Goal: Transaction & Acquisition: Purchase product/service

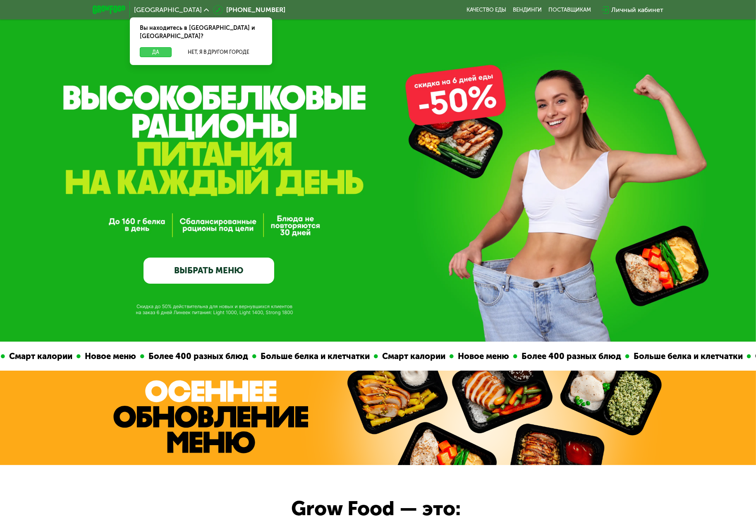
click at [162, 47] on button "Да" at bounding box center [156, 52] width 32 height 10
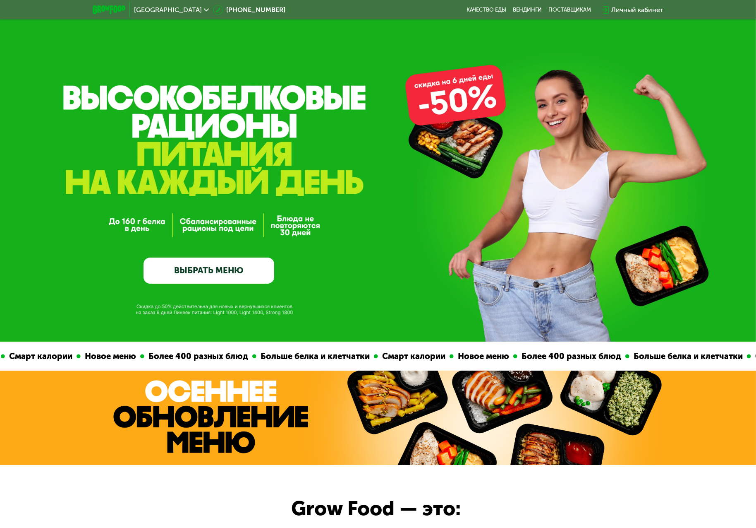
click at [642, 10] on div "Личный кабинет" at bounding box center [638, 10] width 52 height 10
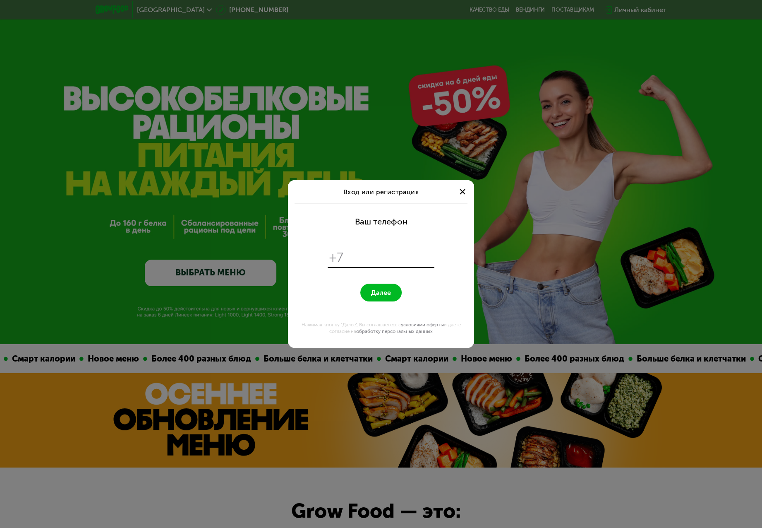
click at [360, 254] on input "tel" at bounding box center [390, 258] width 85 height 16
type input "**********"
click at [397, 292] on button "Далее" at bounding box center [380, 292] width 41 height 18
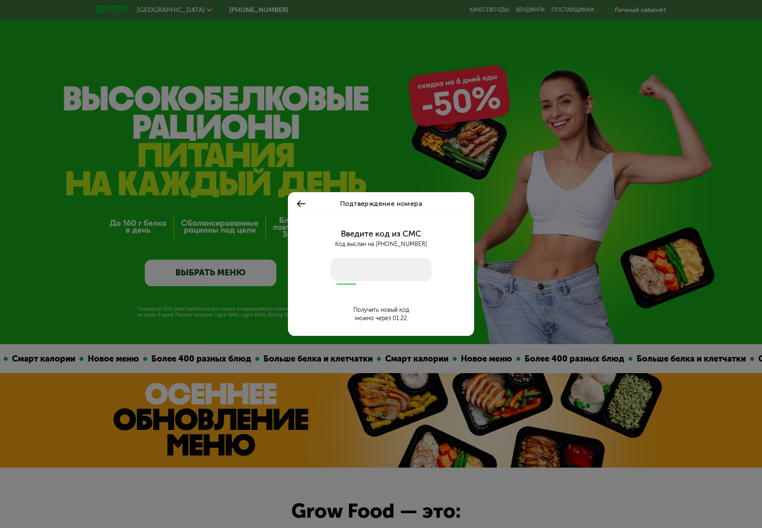
click at [398, 274] on input "number" at bounding box center [381, 269] width 101 height 23
click at [367, 276] on input "number" at bounding box center [381, 269] width 101 height 23
type input "****"
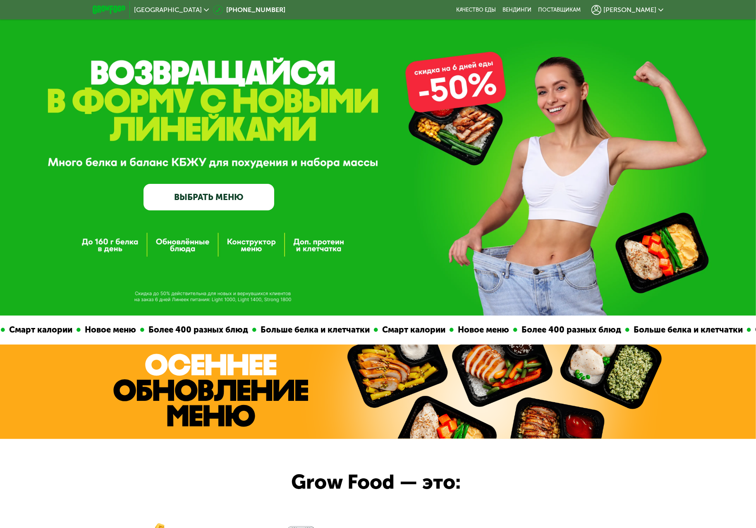
click at [219, 203] on link "ВЫБРАТЬ МЕНЮ" at bounding box center [209, 197] width 131 height 26
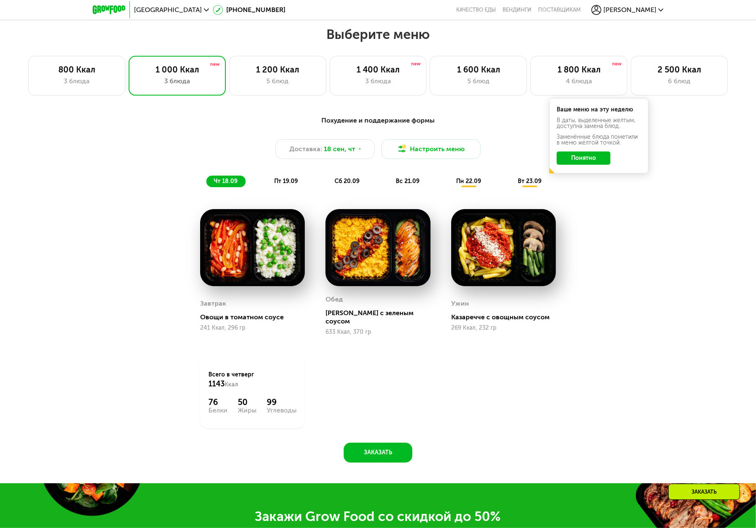
scroll to position [633, 0]
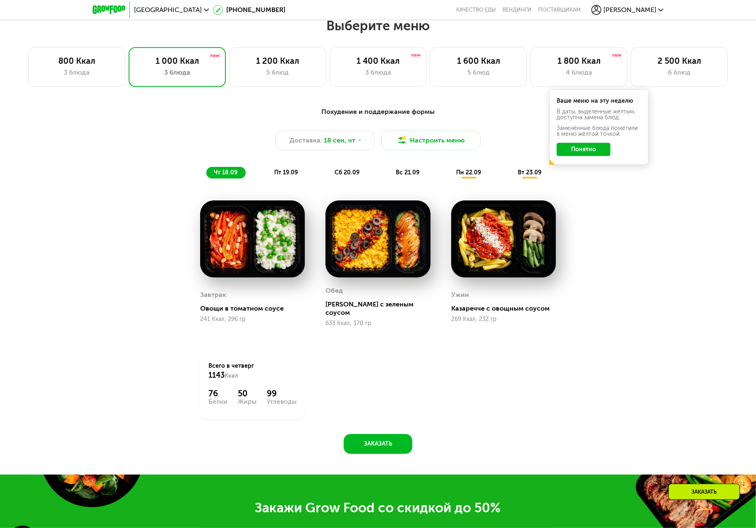
click at [591, 154] on button "Понятно" at bounding box center [584, 149] width 54 height 13
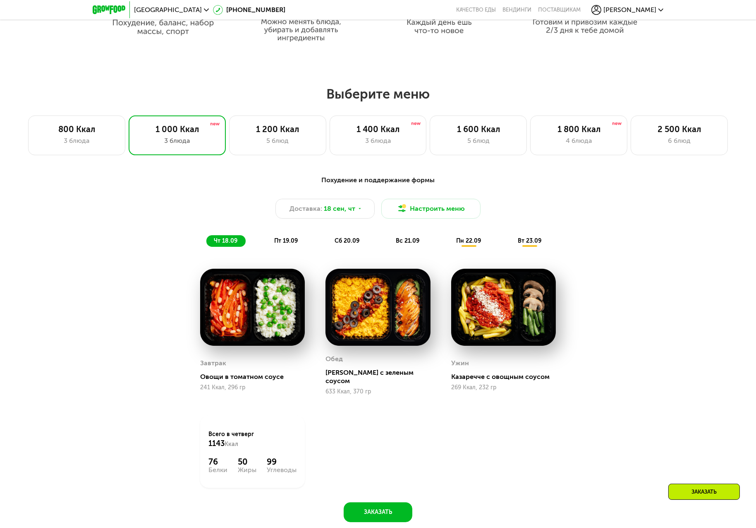
scroll to position [557, 0]
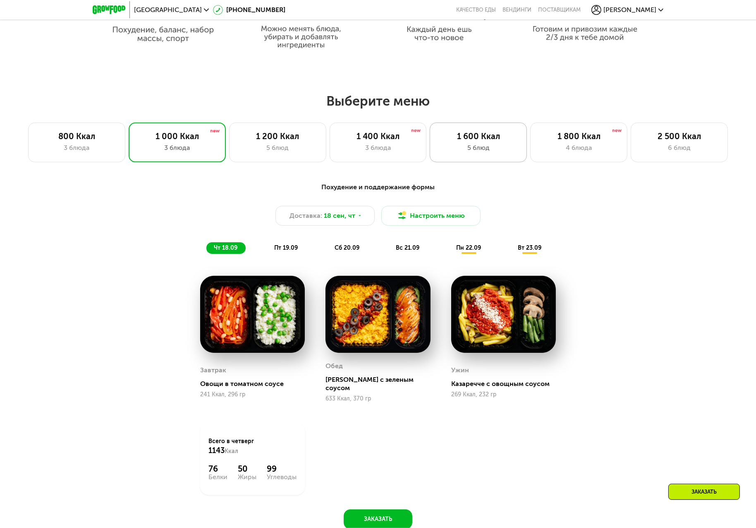
click at [459, 141] on div "1 600 Ккал" at bounding box center [479, 136] width 80 height 10
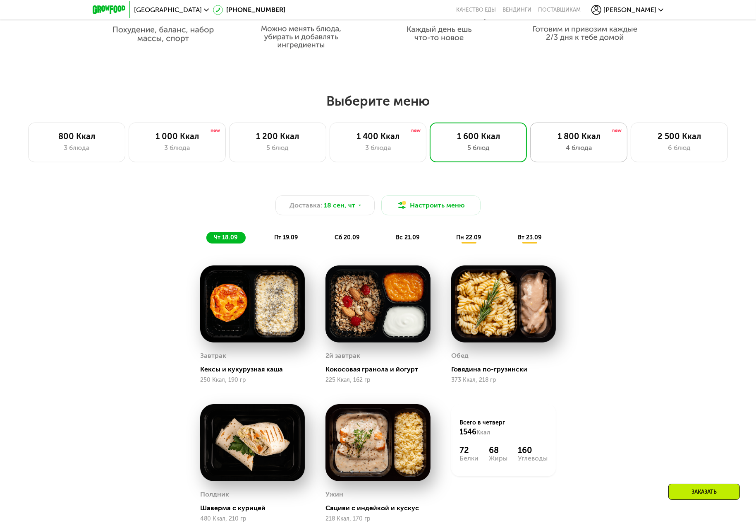
click at [574, 145] on div "4 блюда" at bounding box center [579, 148] width 80 height 10
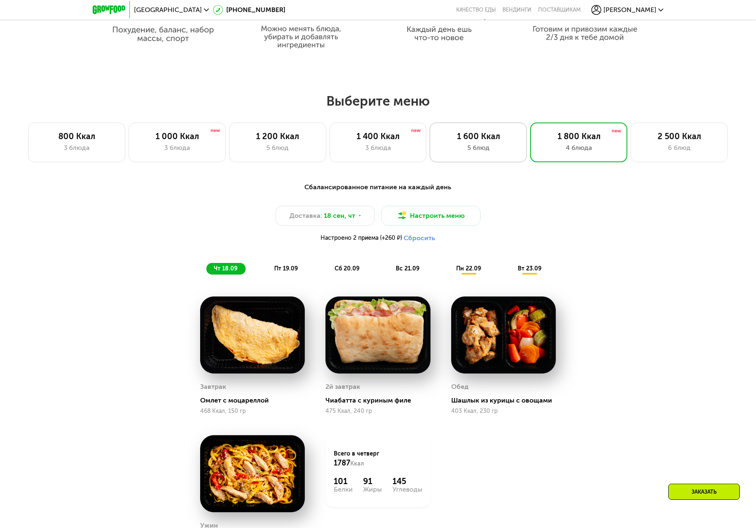
click at [502, 137] on div "1 600 Ккал" at bounding box center [479, 136] width 80 height 10
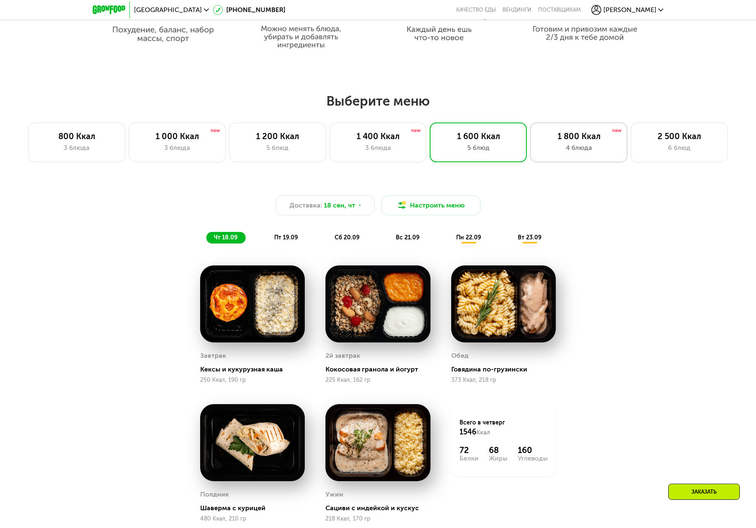
click at [577, 139] on div "1 800 Ккал" at bounding box center [579, 136] width 80 height 10
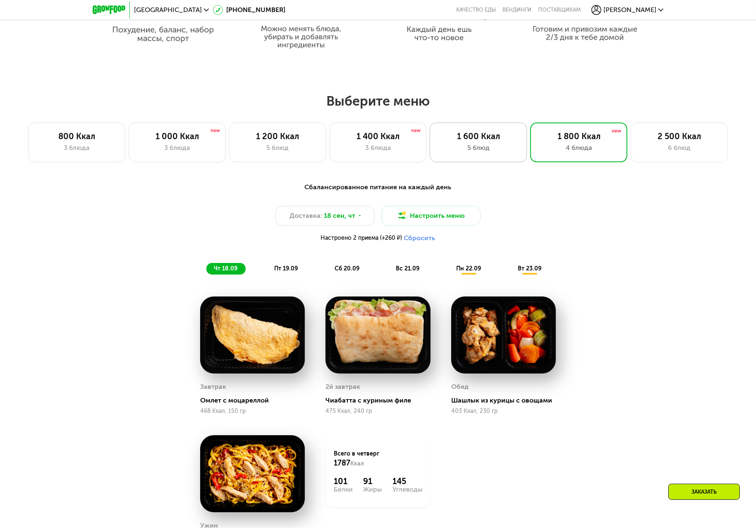
click at [496, 146] on div "5 блюд" at bounding box center [479, 148] width 80 height 10
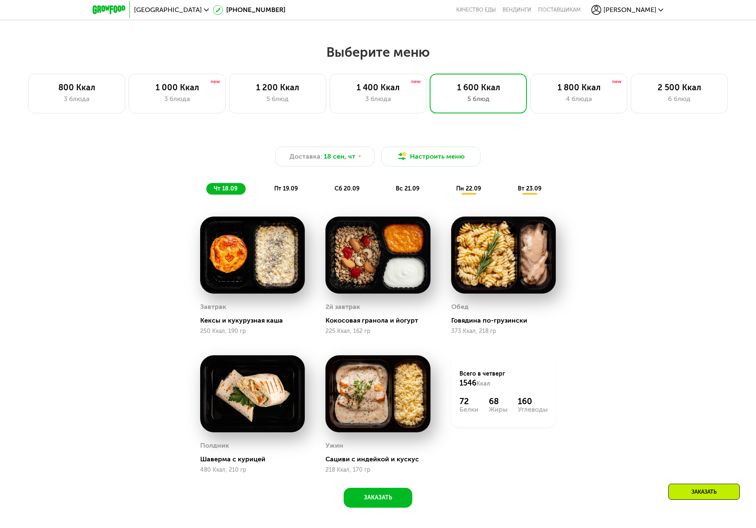
scroll to position [595, 0]
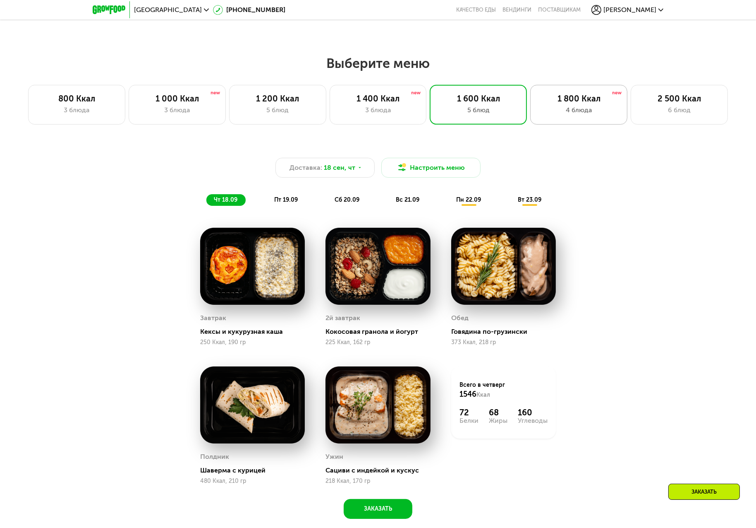
click at [565, 115] on div "4 блюда" at bounding box center [579, 110] width 80 height 10
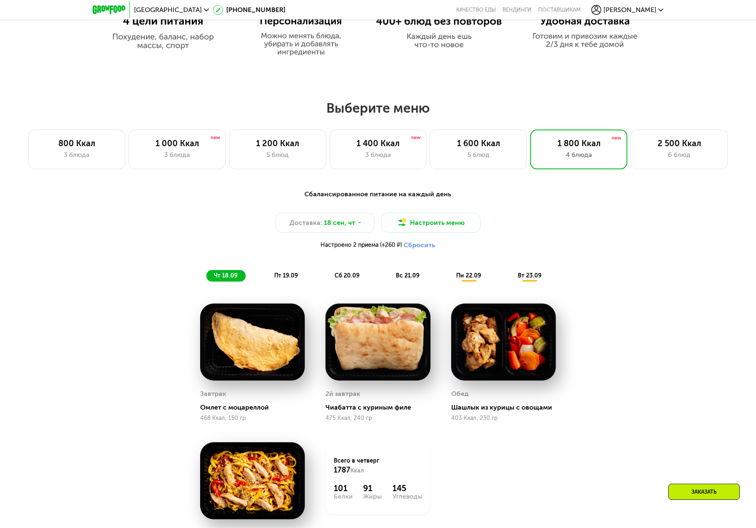
scroll to position [520, 0]
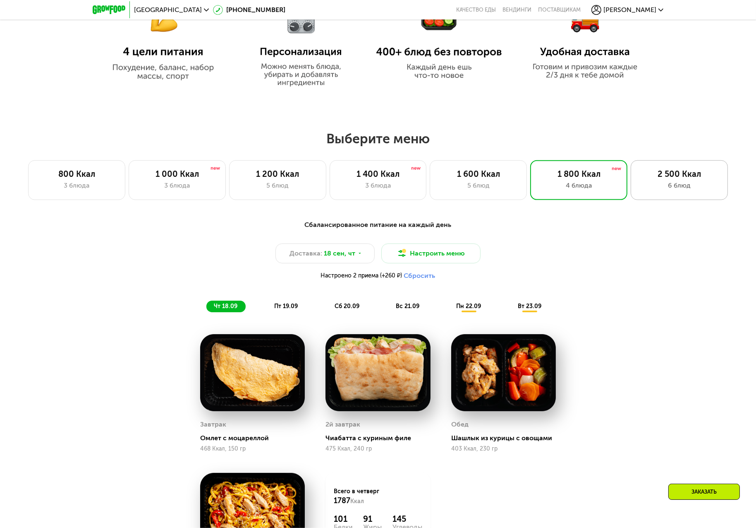
click at [666, 182] on div "6 блюд" at bounding box center [680, 185] width 80 height 10
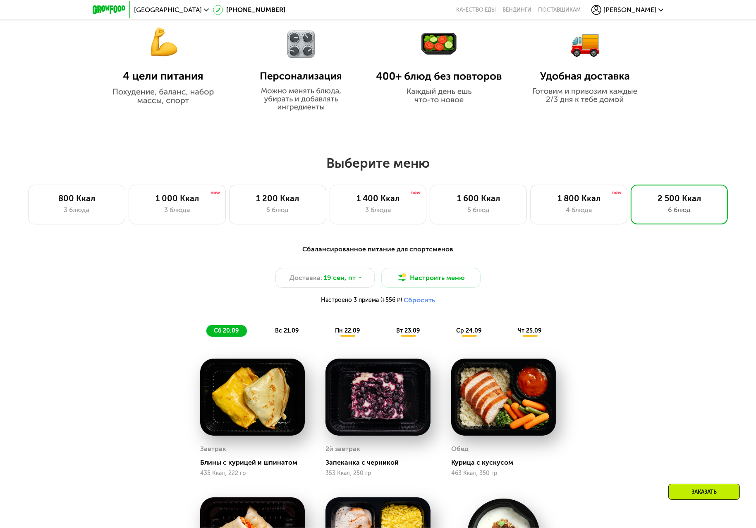
scroll to position [482, 0]
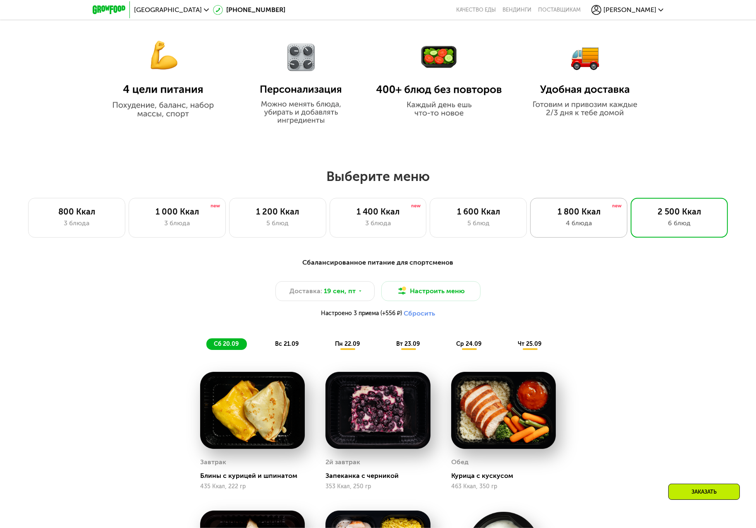
click at [578, 216] on div "1 800 Ккал" at bounding box center [579, 211] width 80 height 10
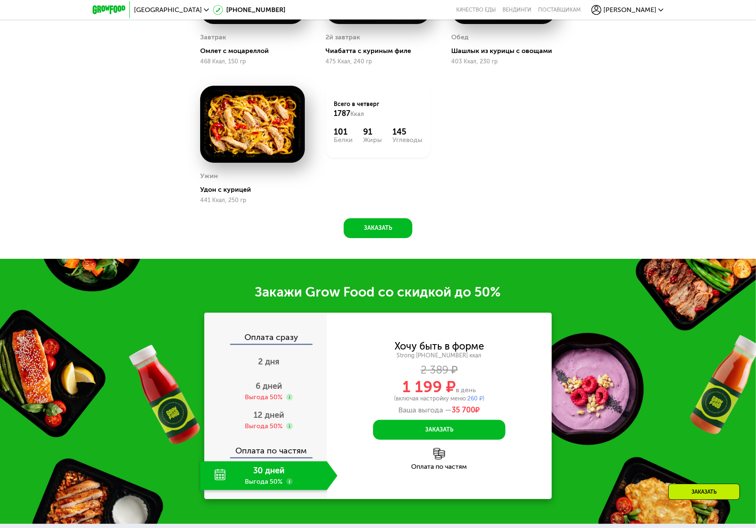
scroll to position [934, 0]
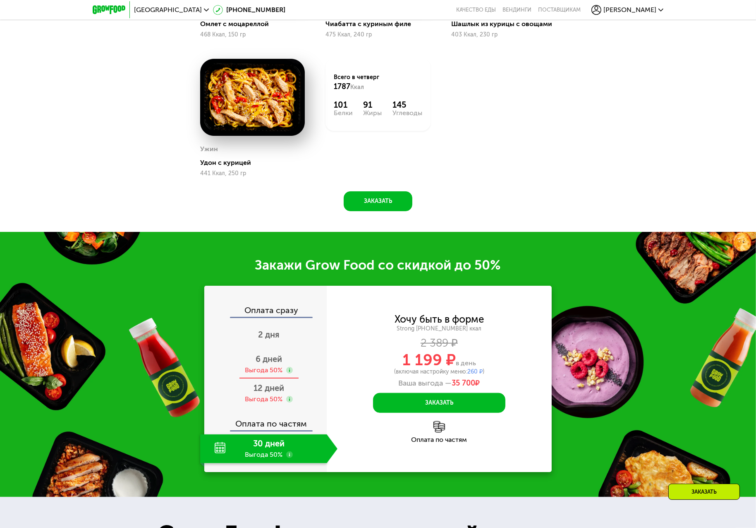
click at [273, 361] on span "6 дней" at bounding box center [269, 359] width 26 height 10
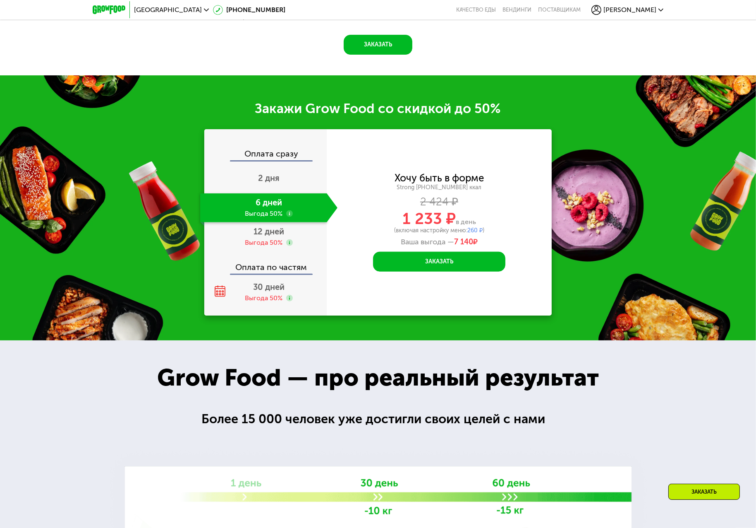
scroll to position [1084, 0]
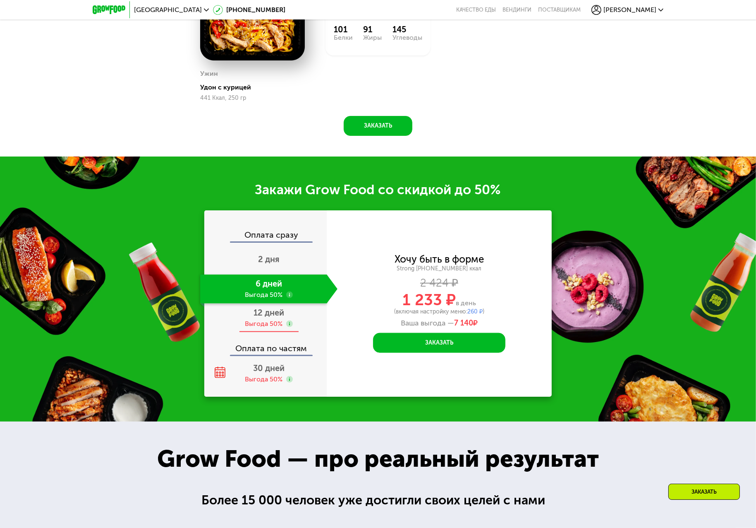
click at [279, 315] on span "12 дней" at bounding box center [269, 312] width 31 height 10
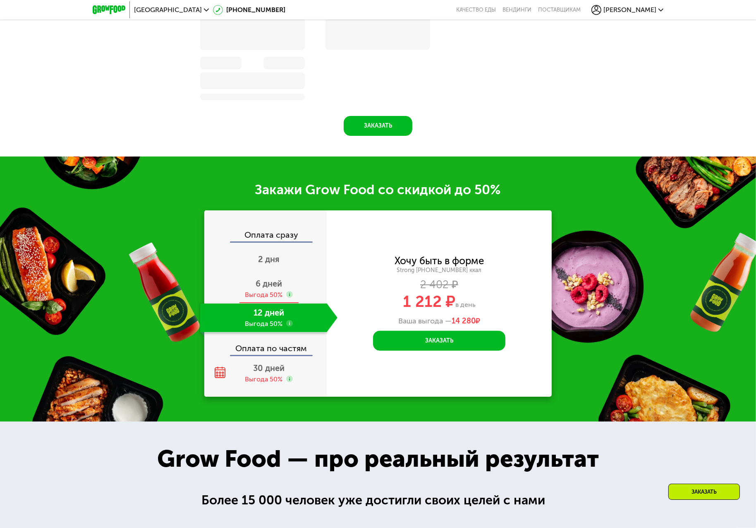
click at [265, 288] on span "6 дней" at bounding box center [269, 283] width 26 height 10
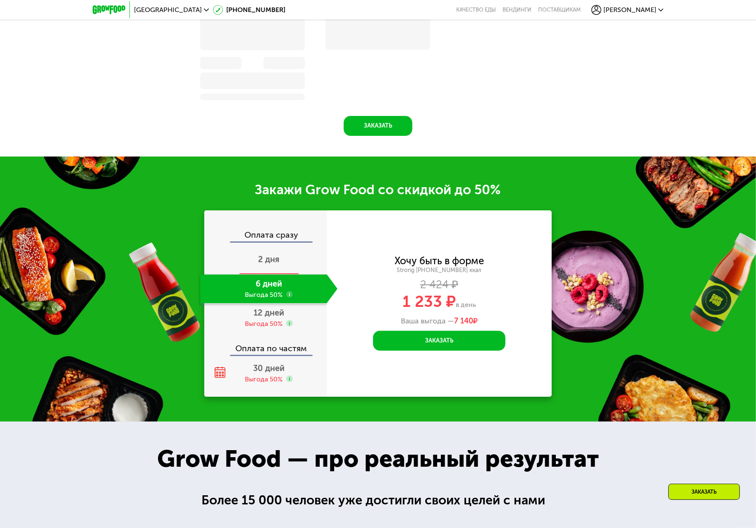
click at [280, 267] on div "2 дня" at bounding box center [268, 259] width 137 height 29
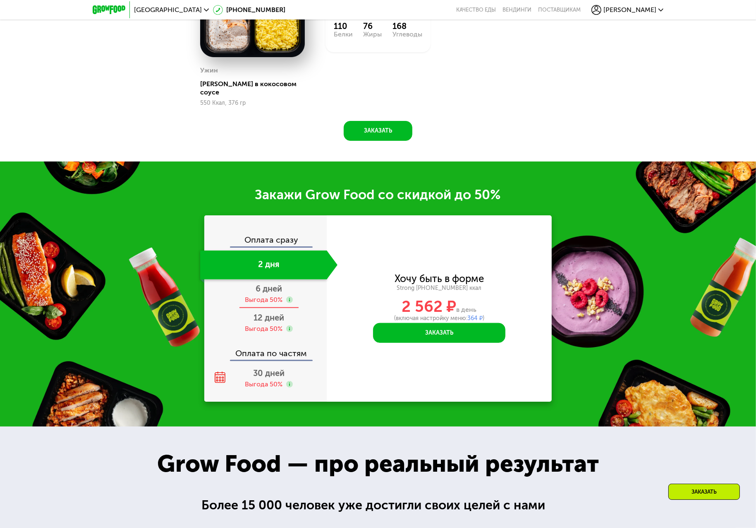
click at [274, 286] on span "6 дней" at bounding box center [269, 288] width 26 height 10
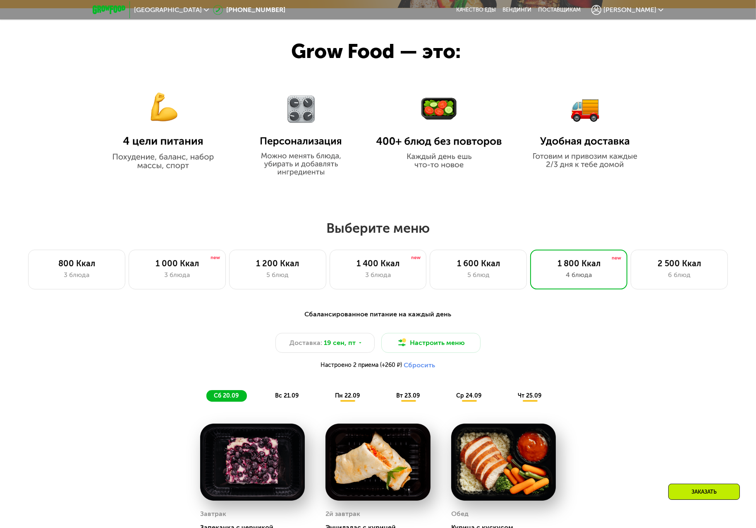
scroll to position [444, 0]
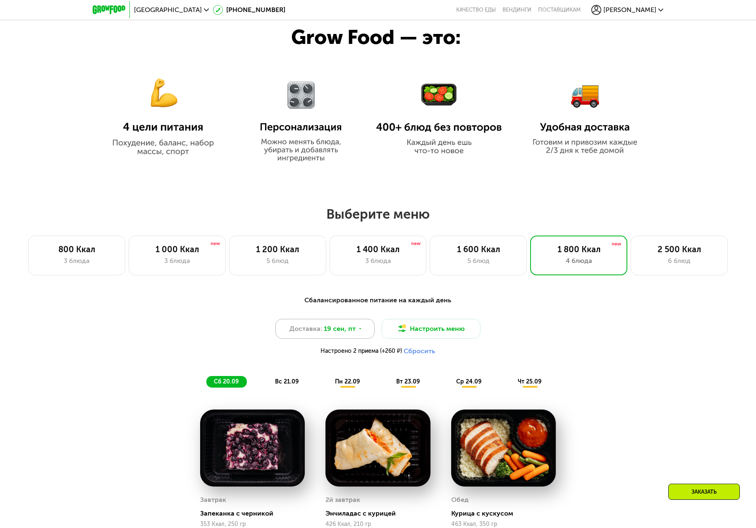
click at [352, 329] on span "19 сен, пт" at bounding box center [340, 329] width 32 height 10
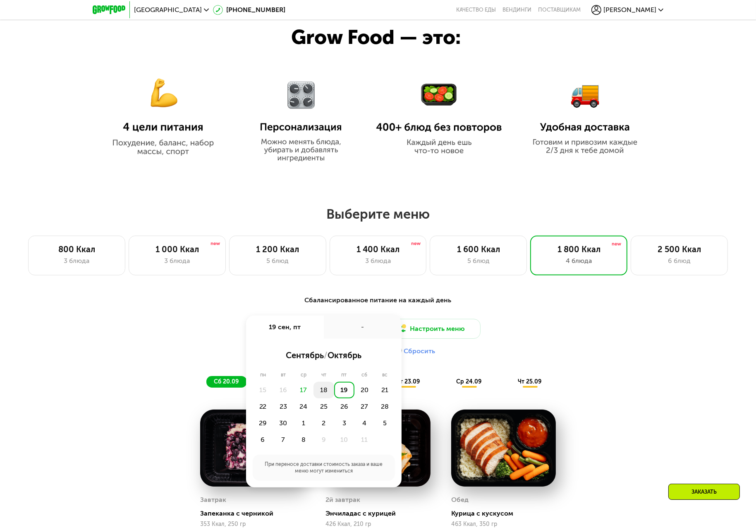
click at [323, 389] on div "18" at bounding box center [324, 390] width 20 height 17
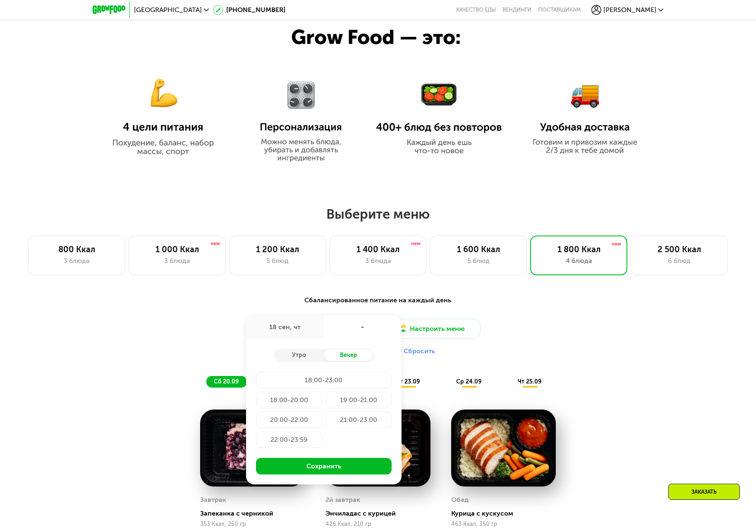
click at [298, 442] on div "22:00-23:59" at bounding box center [289, 439] width 66 height 17
click at [329, 464] on button "Сохранить" at bounding box center [324, 466] width 136 height 17
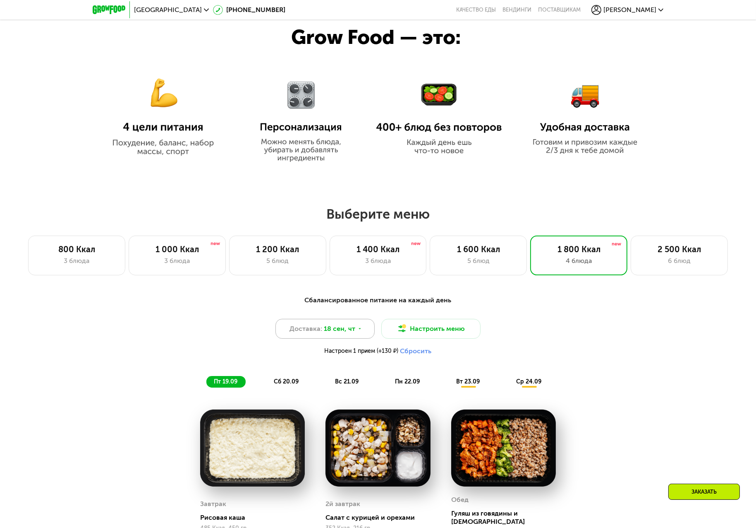
click at [362, 325] on div "Доставка: 18 сен, чт" at bounding box center [325, 329] width 99 height 20
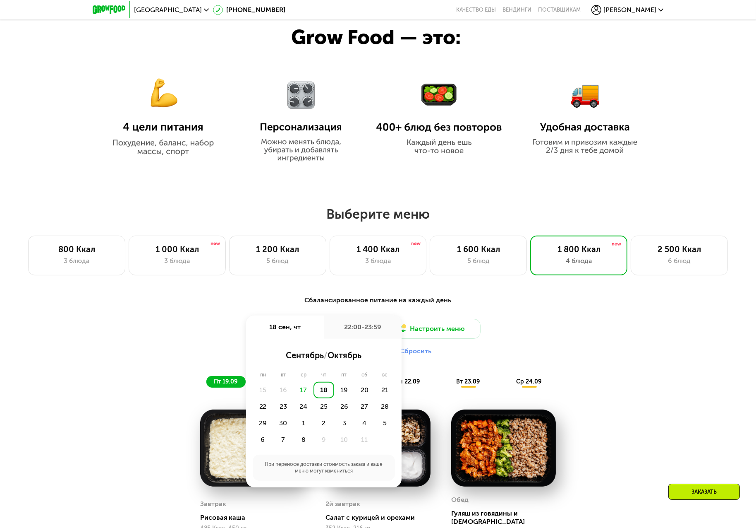
click at [622, 352] on div "Настроен 1 прием (+130 ₽) Сбросить" at bounding box center [378, 351] width 490 height 8
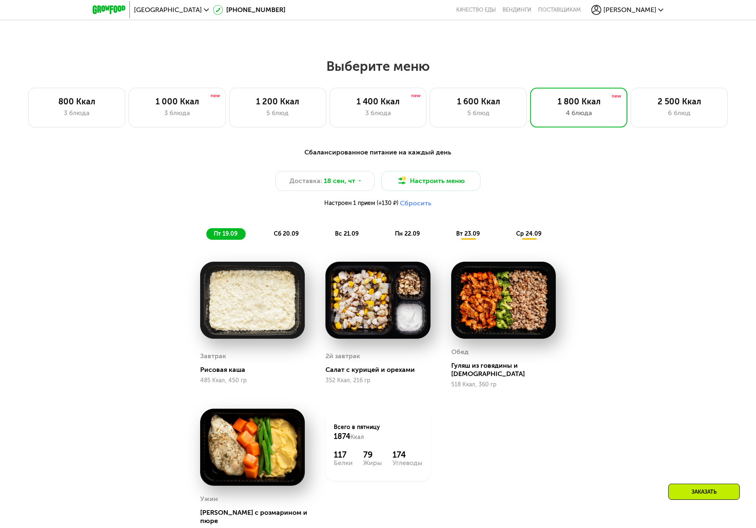
scroll to position [595, 0]
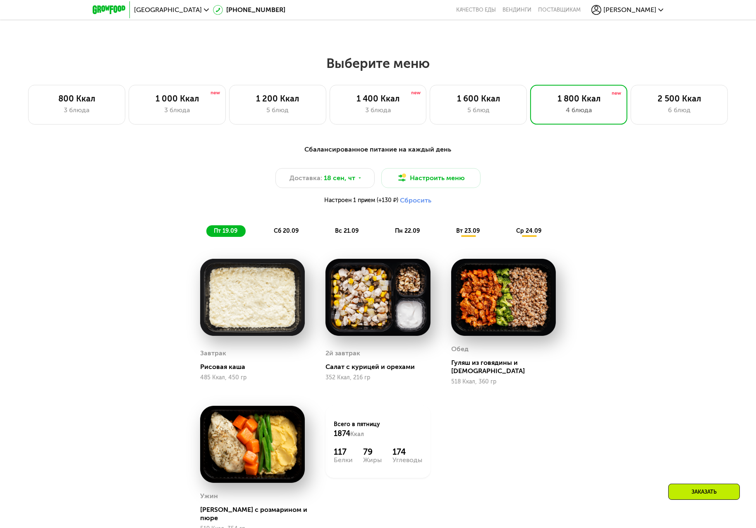
click at [427, 202] on button "Сбросить" at bounding box center [416, 200] width 31 height 8
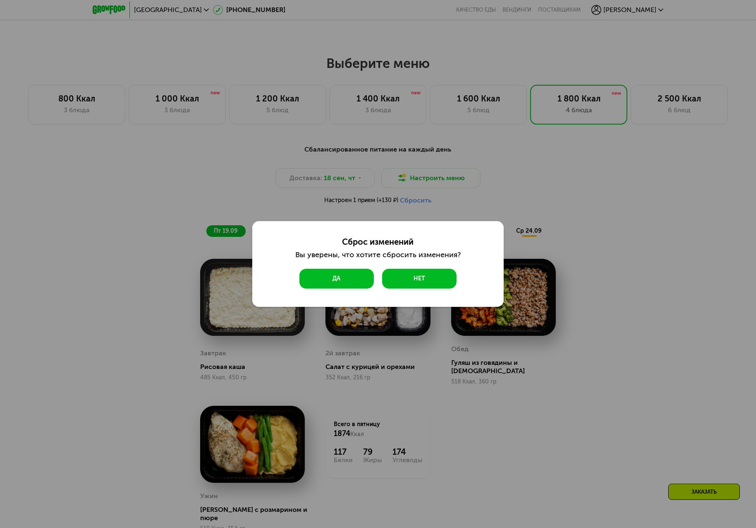
click at [343, 281] on button "Да" at bounding box center [337, 279] width 74 height 20
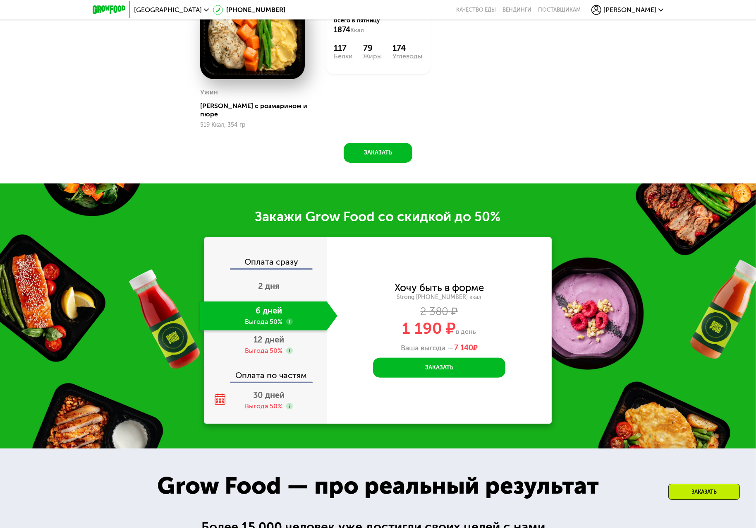
scroll to position [971, 0]
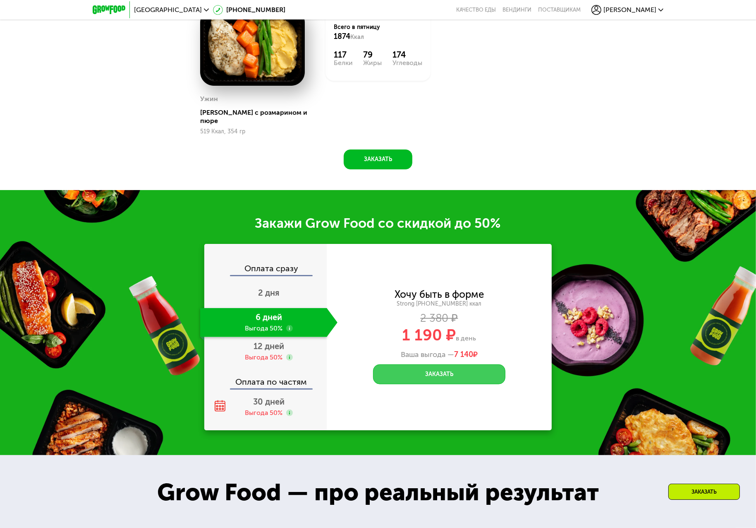
click at [444, 364] on button "Заказать" at bounding box center [439, 374] width 132 height 20
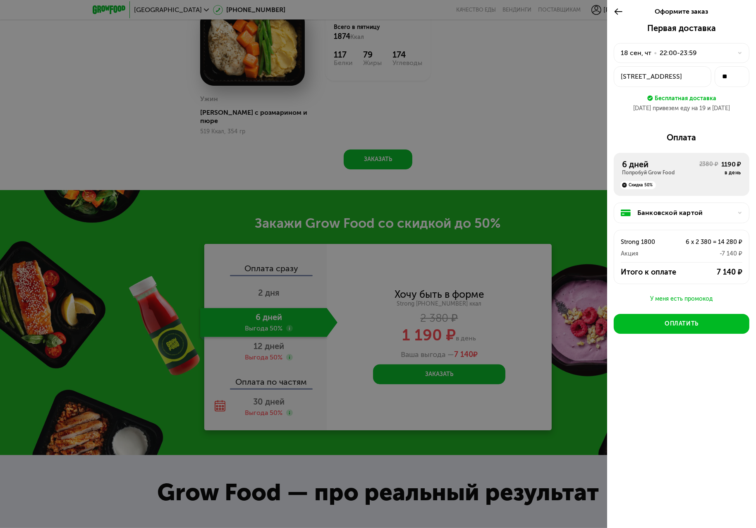
click at [694, 79] on div "[STREET_ADDRESS]" at bounding box center [663, 77] width 84 height 10
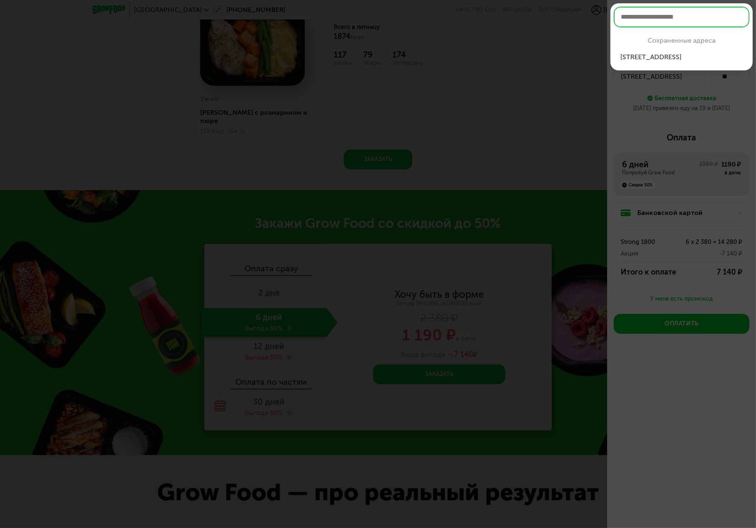
click at [699, 55] on div "[STREET_ADDRESS]" at bounding box center [682, 57] width 122 height 10
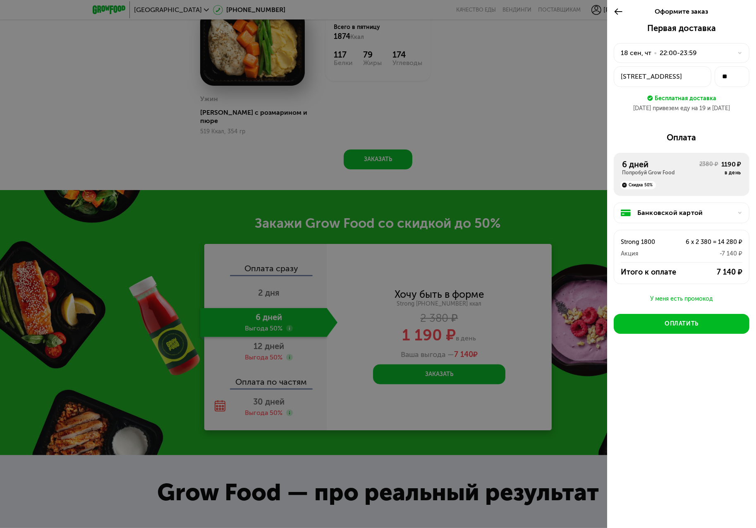
click at [728, 52] on div "[DATE] • 22:00-23:59" at bounding box center [677, 53] width 112 height 10
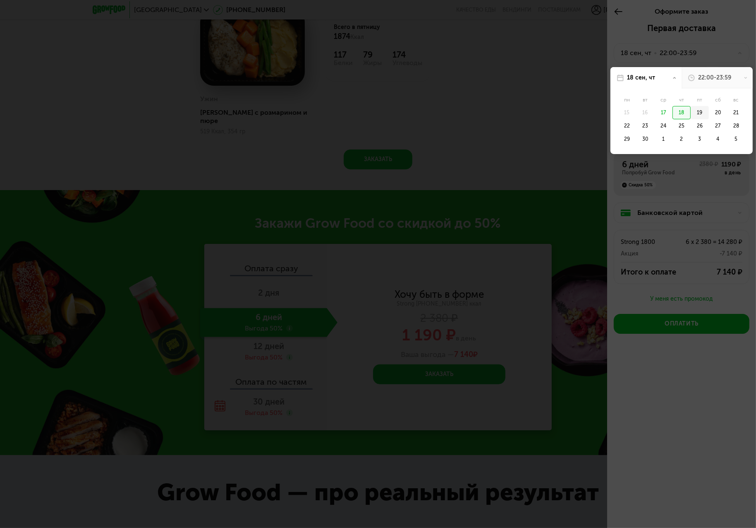
click at [699, 112] on div "19" at bounding box center [700, 112] width 18 height 13
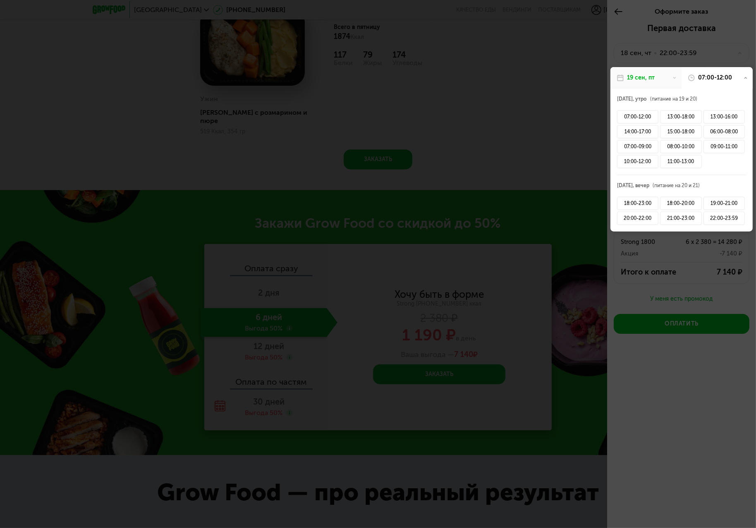
click at [720, 49] on div at bounding box center [378, 264] width 756 height 528
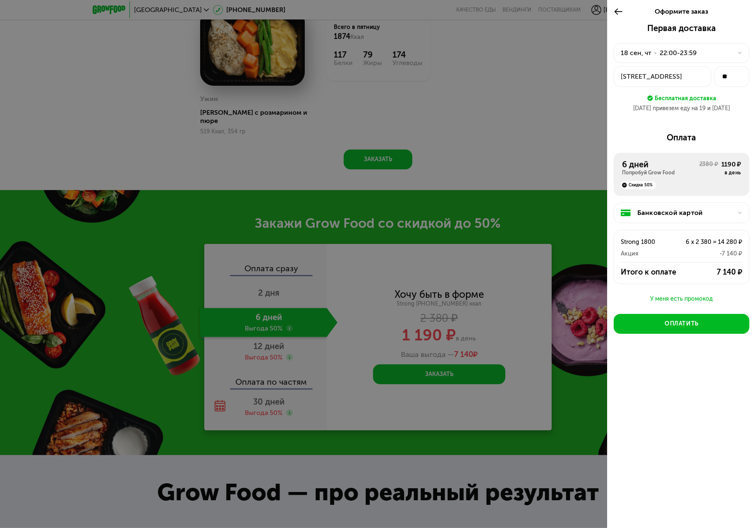
click at [648, 53] on div "18 сен, чт" at bounding box center [636, 53] width 31 height 10
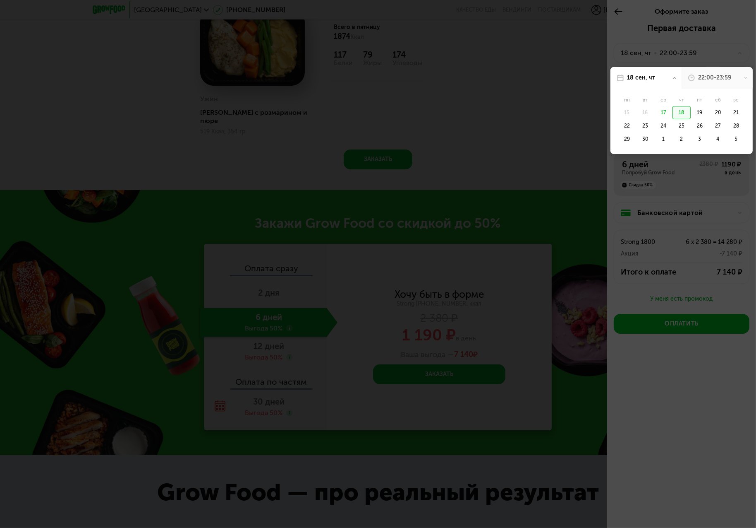
click at [682, 109] on div "18" at bounding box center [682, 112] width 18 height 13
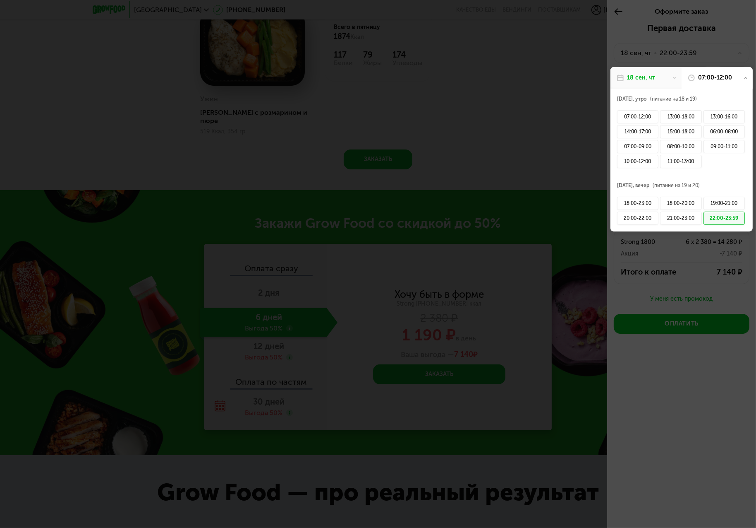
click at [722, 217] on div "22:00-23:59" at bounding box center [724, 217] width 41 height 13
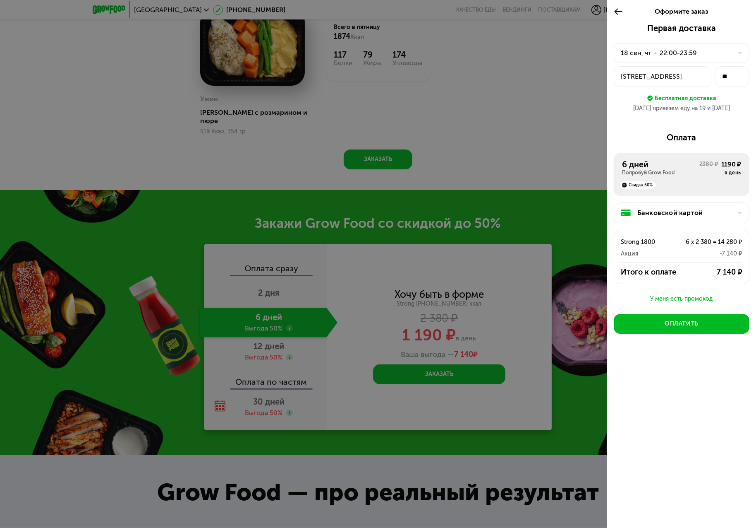
click at [744, 214] on div "Банковской картой" at bounding box center [682, 212] width 136 height 21
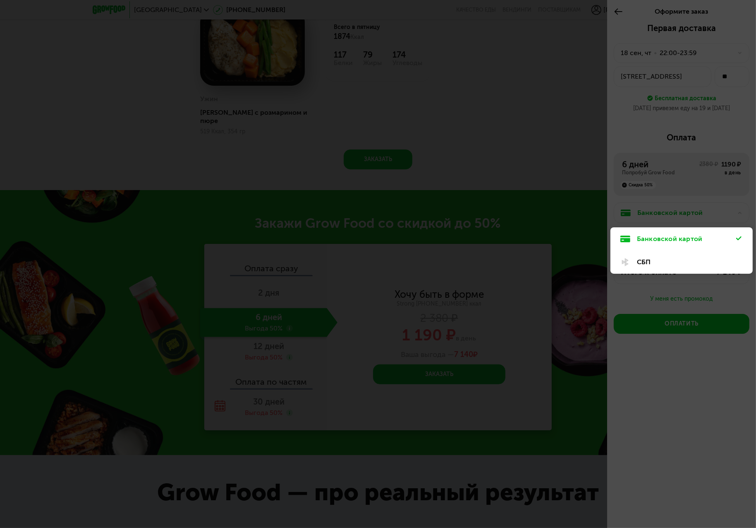
click at [684, 236] on div "Банковской картой" at bounding box center [686, 239] width 99 height 10
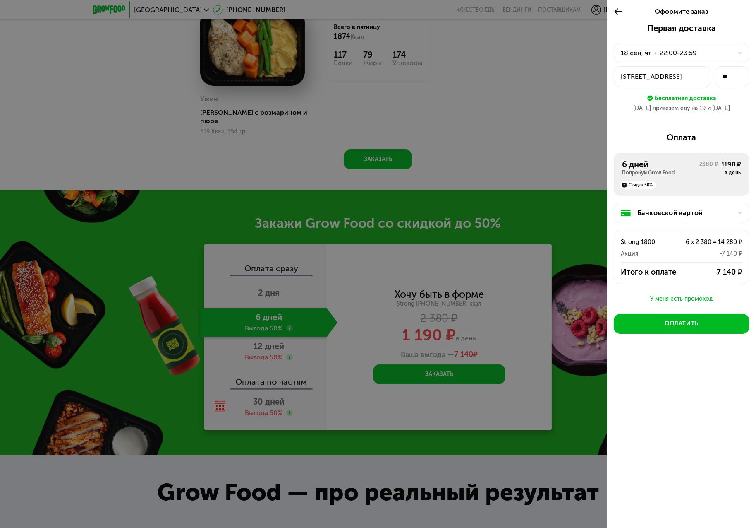
click at [620, 12] on icon at bounding box center [619, 12] width 10 height 10
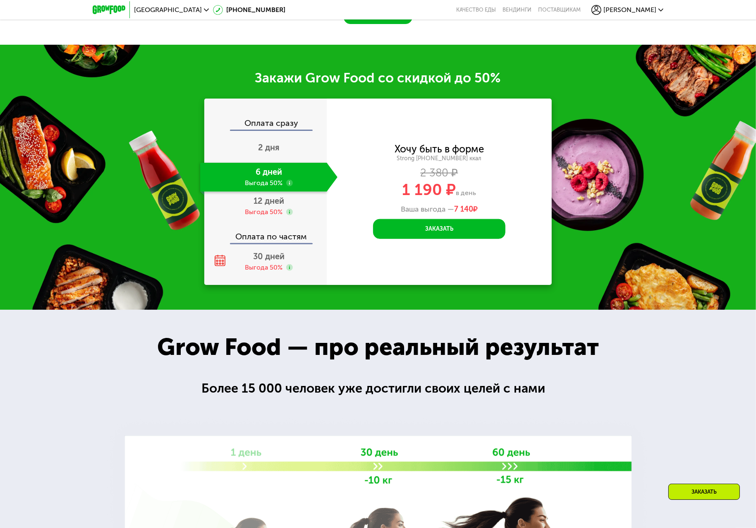
scroll to position [1084, 0]
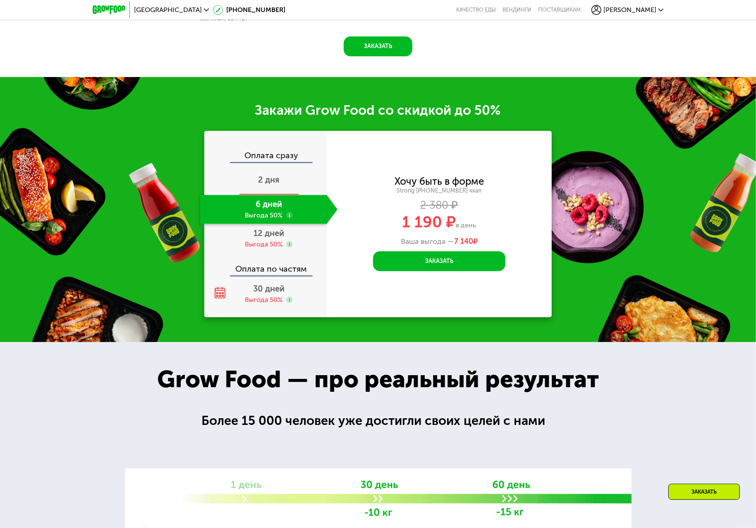
click at [274, 175] on span "2 дня" at bounding box center [269, 180] width 22 height 10
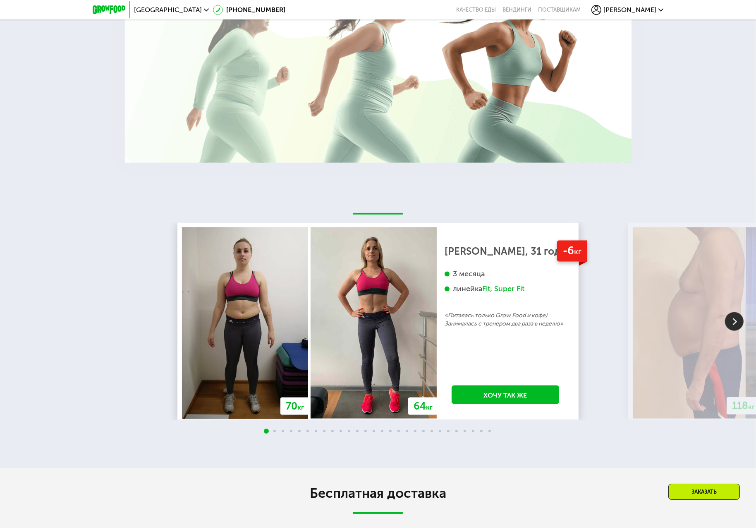
scroll to position [1648, 0]
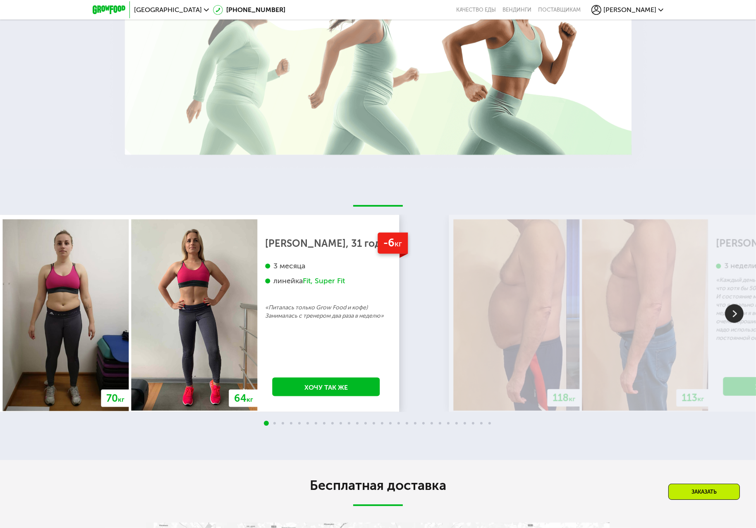
click at [321, 303] on p "«Питалась только Grow Food и кофе) Занималась с тренером два раза в неделю»" at bounding box center [327, 311] width 122 height 17
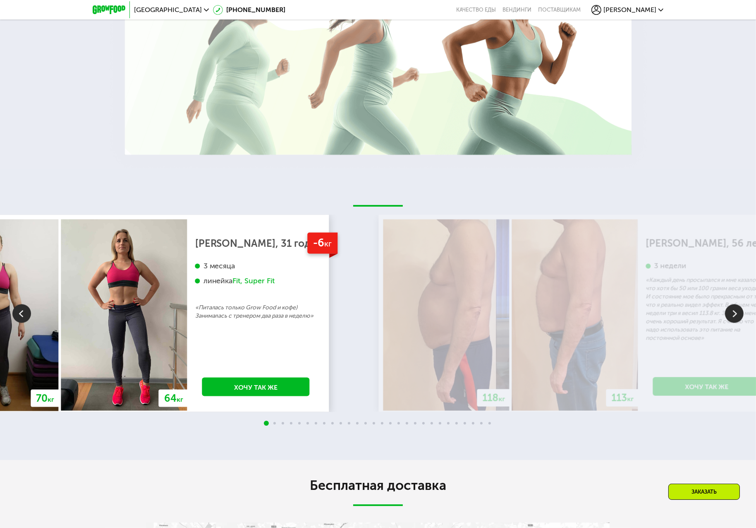
click at [301, 303] on p "«Питалась только Grow Food и кофе) Занималась с тренером два раза в неделю»" at bounding box center [256, 311] width 122 height 17
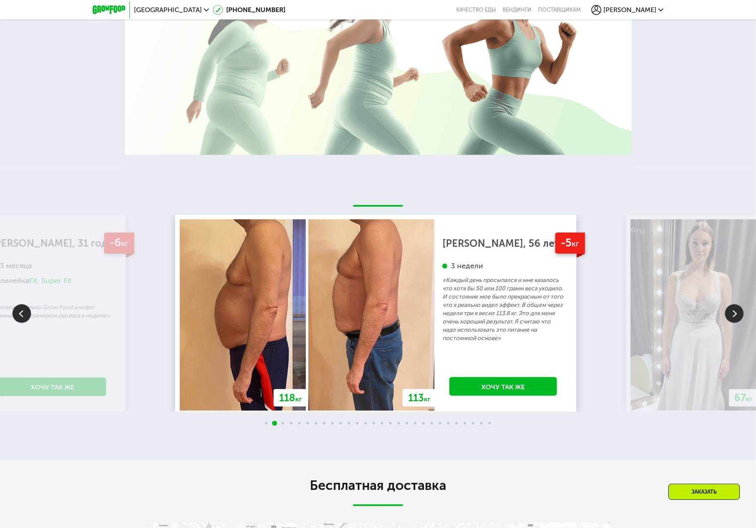
click at [443, 287] on p "«Каждый день просыпался и мне казалось что хотя бы 50 или 100 грамм веса уходил…" at bounding box center [504, 309] width 122 height 66
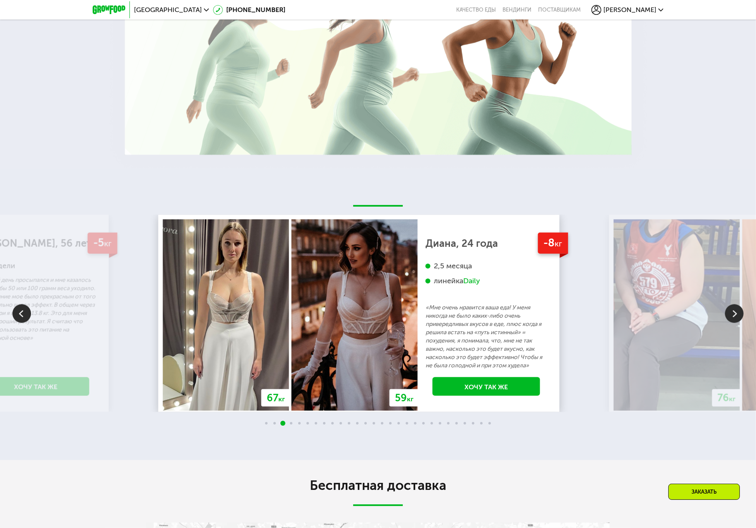
click at [426, 303] on p "«Мне очень нравится ваша еда! У меня никогда не было каких-либо очень привередл…" at bounding box center [487, 336] width 122 height 66
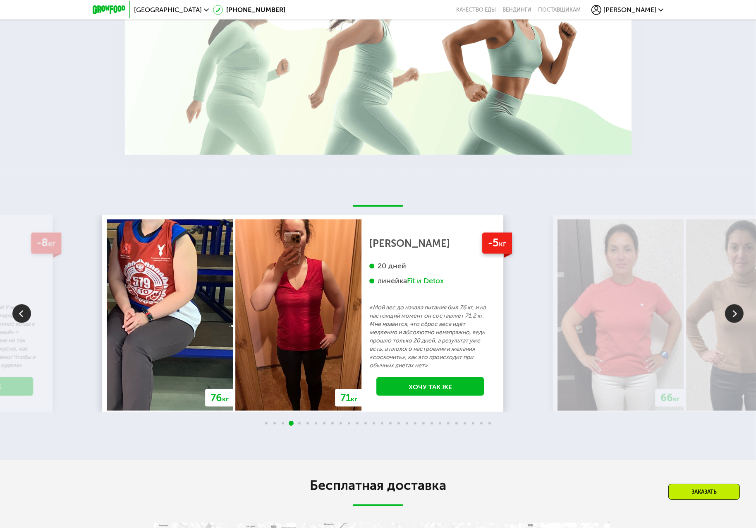
click at [407, 277] on div "20 дней линейка Fit и Detox" at bounding box center [431, 282] width 122 height 42
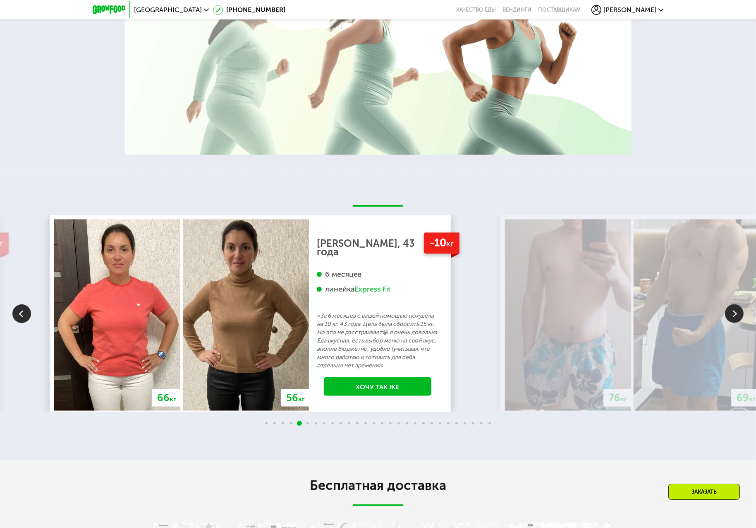
click at [288, 292] on img at bounding box center [246, 314] width 126 height 191
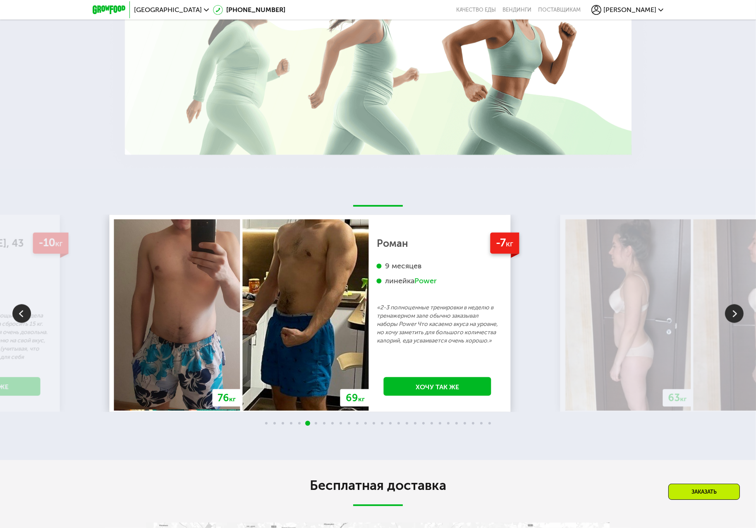
click at [263, 278] on img at bounding box center [306, 314] width 126 height 191
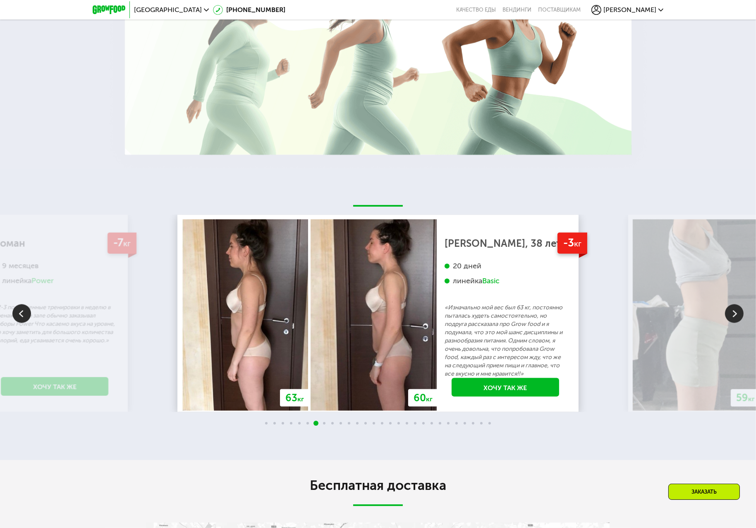
click at [311, 294] on img at bounding box center [374, 314] width 126 height 191
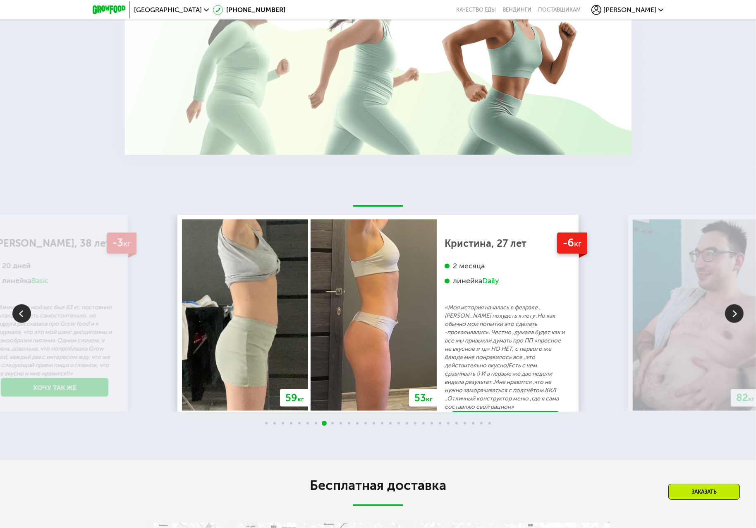
click at [737, 304] on img at bounding box center [734, 313] width 19 height 19
